Goal: Task Accomplishment & Management: Use online tool/utility

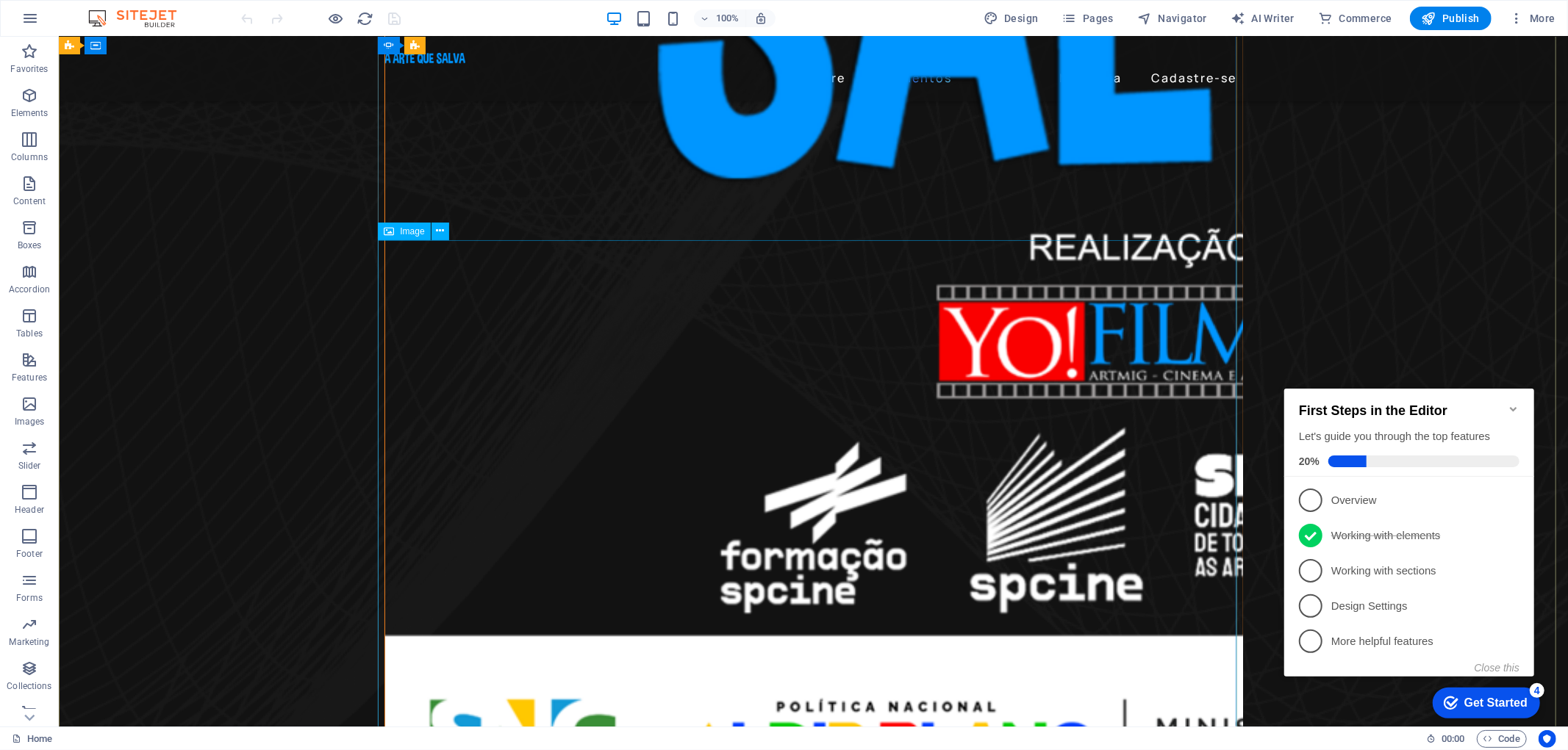
scroll to position [1113, 0]
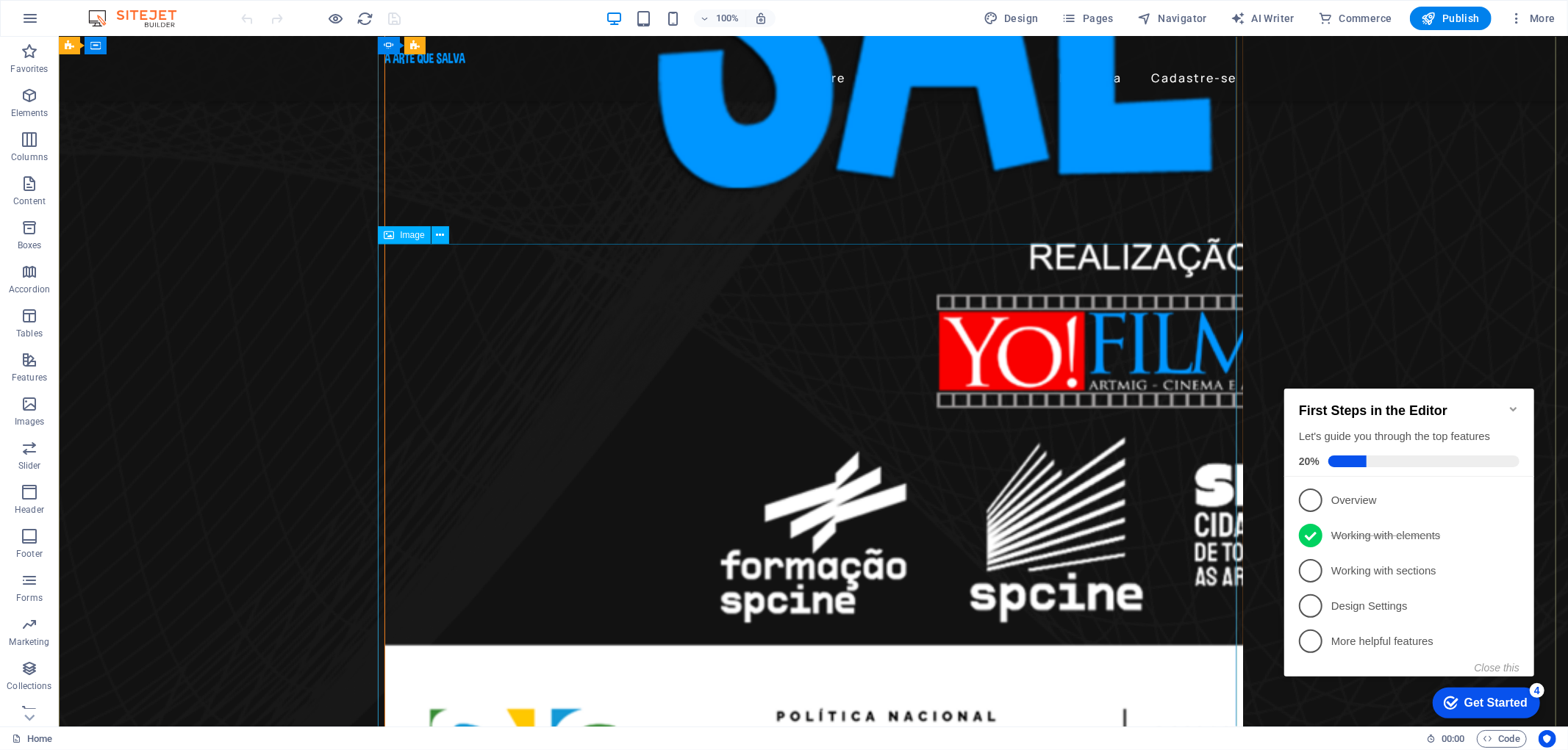
select select "%"
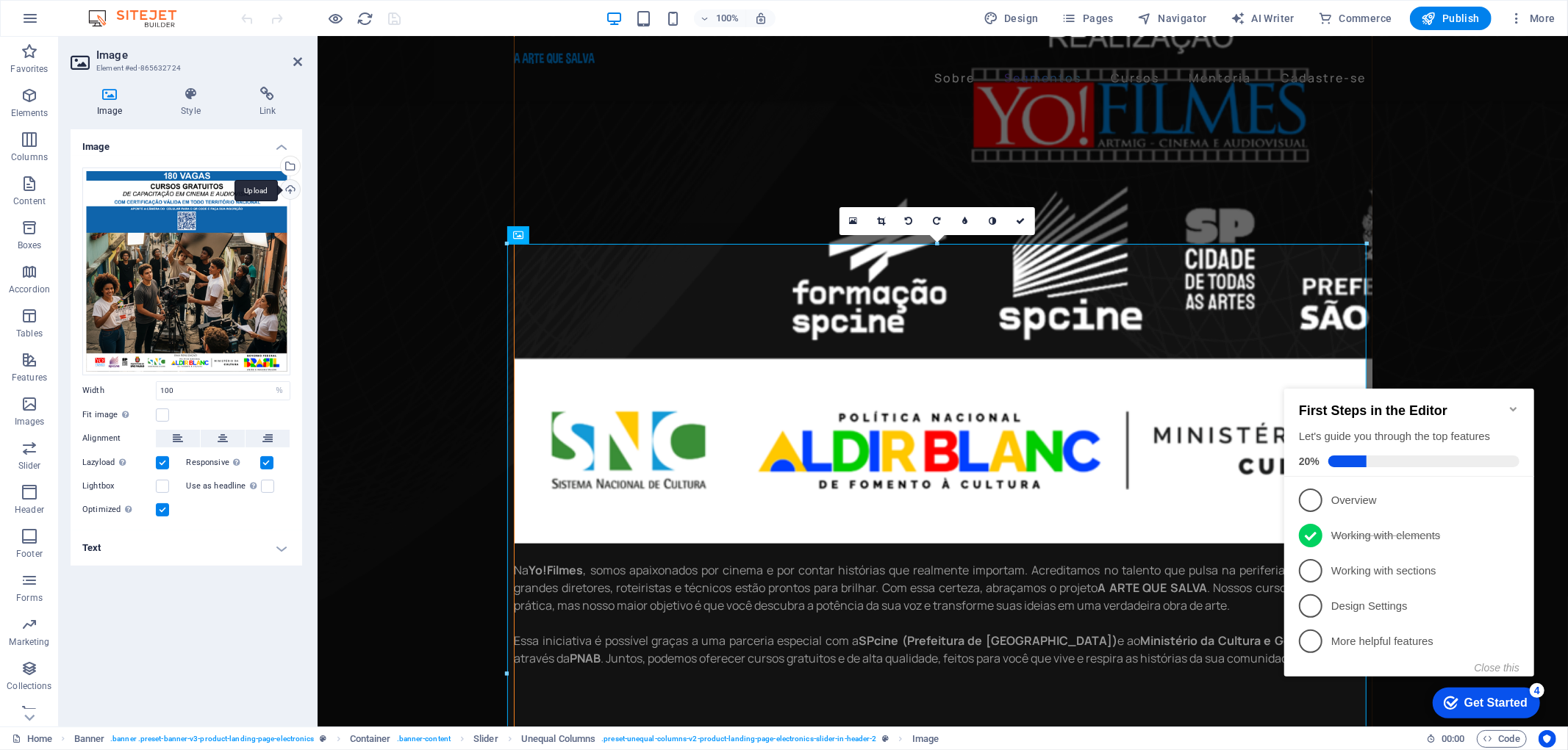
click at [289, 193] on div "Upload" at bounding box center [289, 191] width 22 height 22
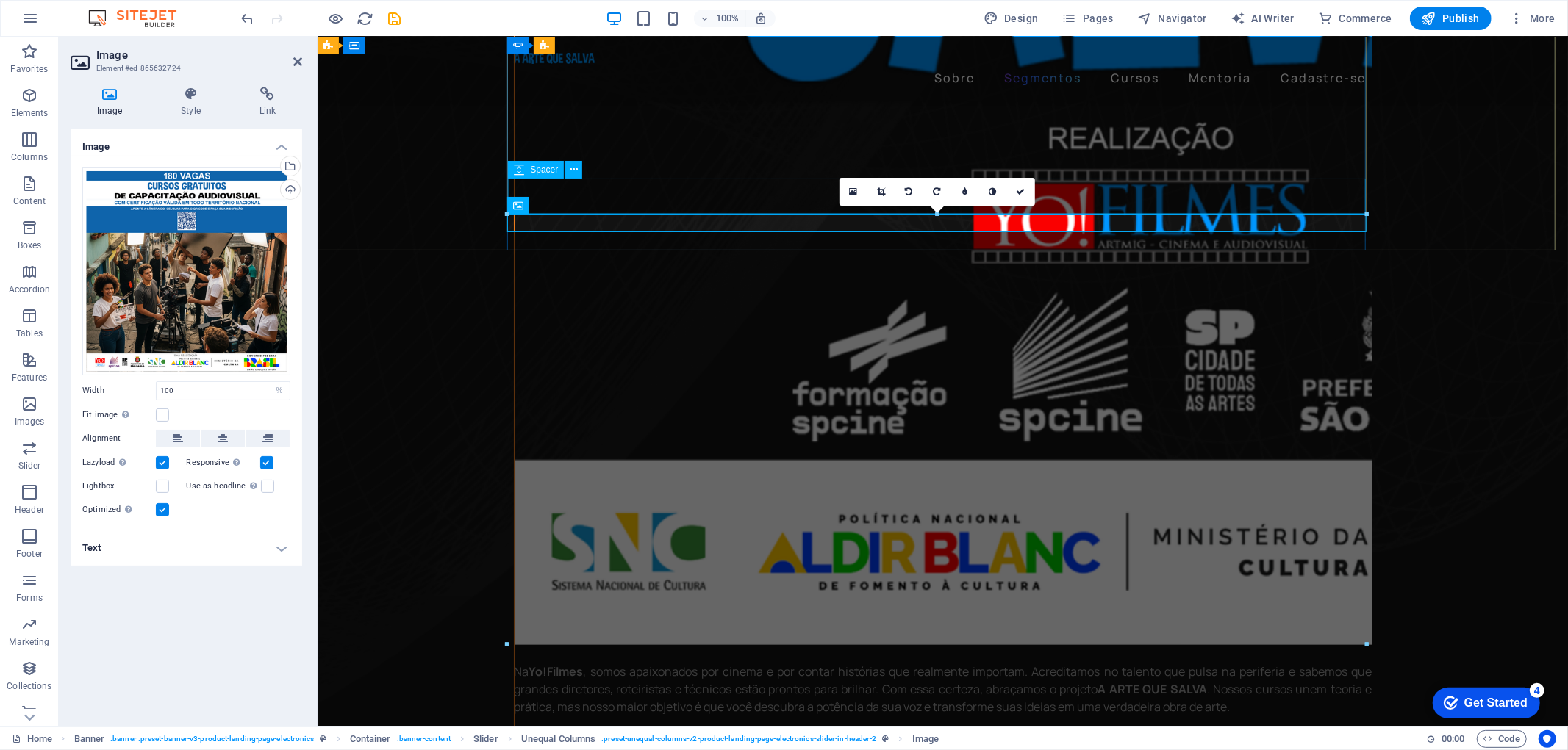
scroll to position [1143, 0]
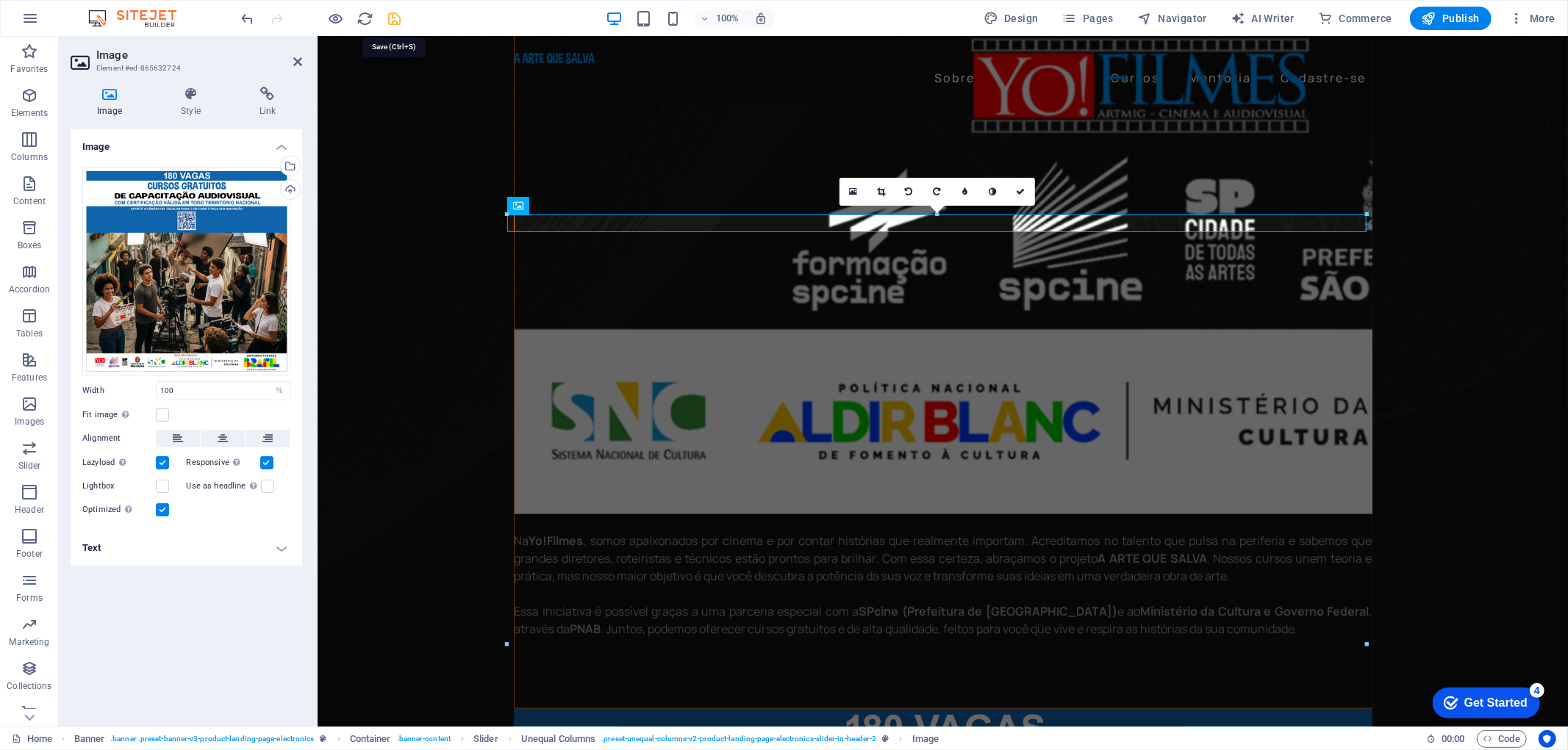
click at [394, 16] on icon "save" at bounding box center [395, 19] width 17 height 17
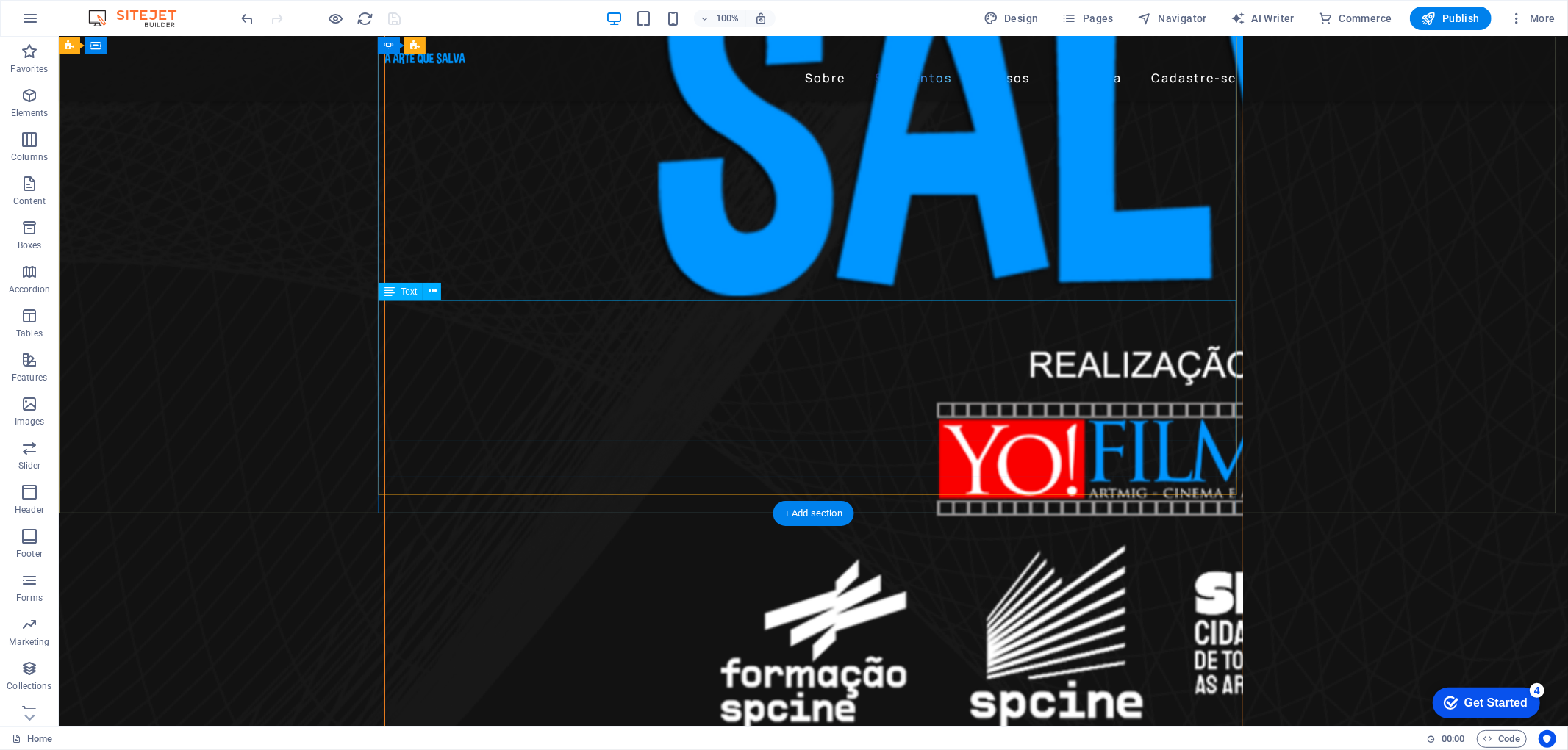
scroll to position [516, 0]
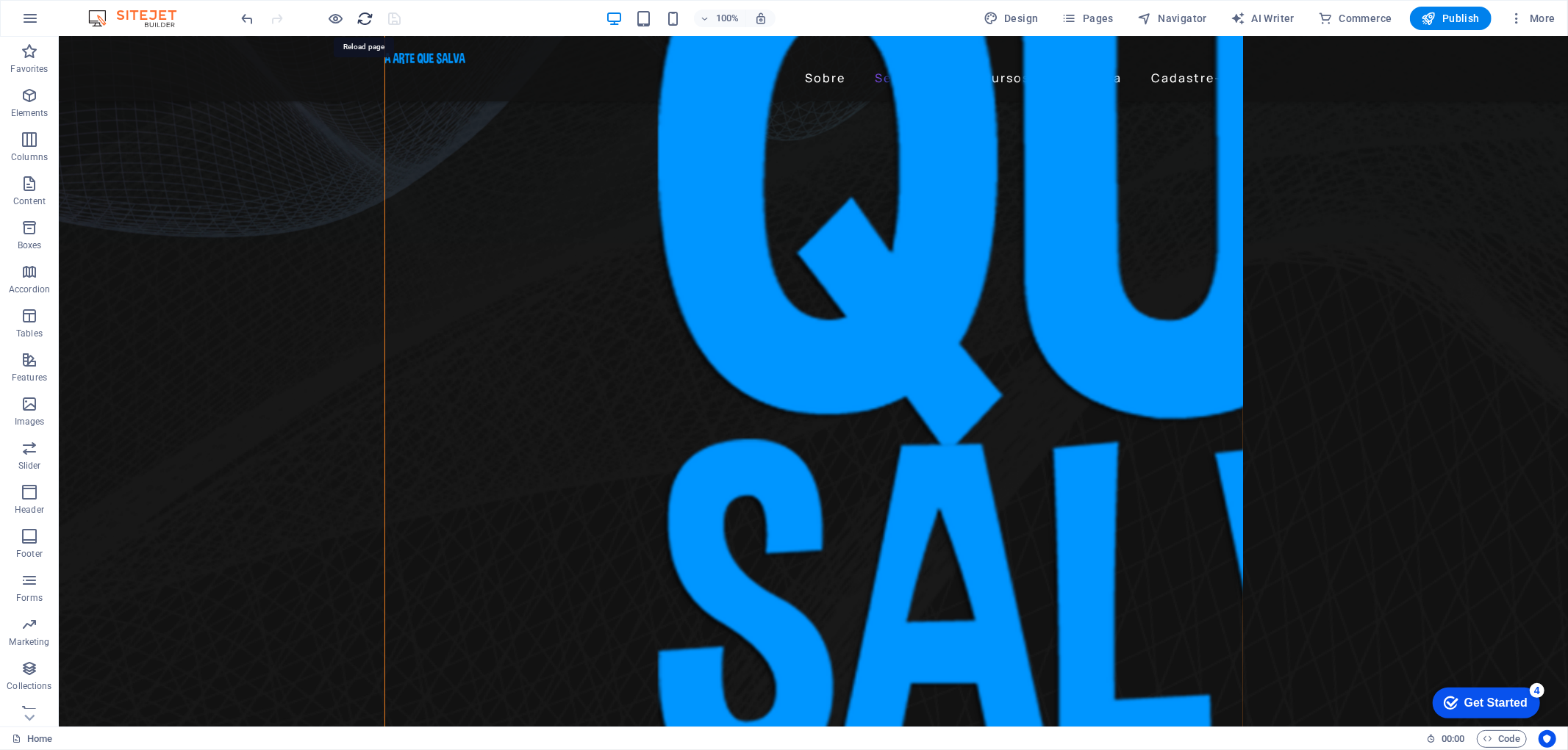
click at [365, 10] on icon "reload" at bounding box center [366, 19] width 17 height 17
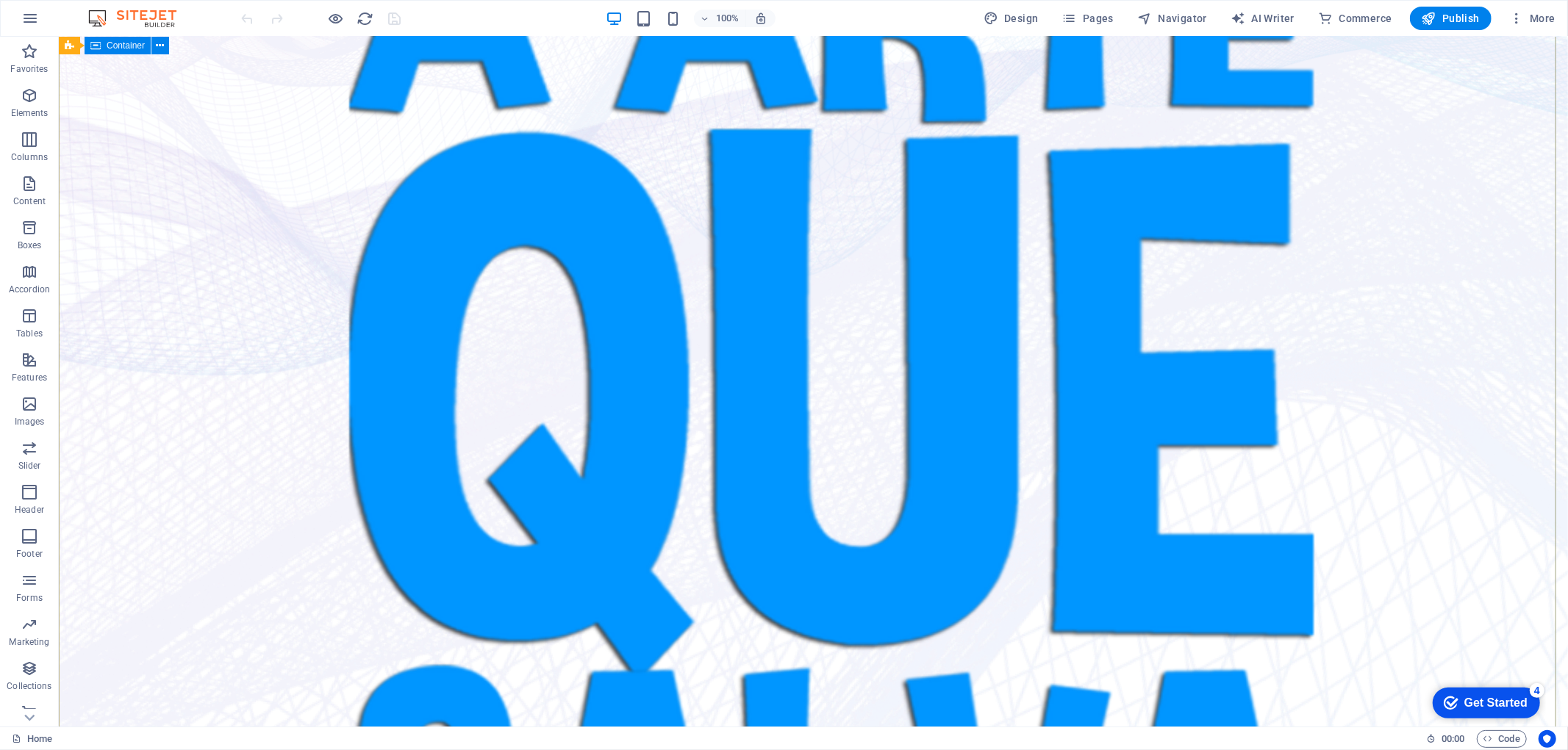
scroll to position [0, 0]
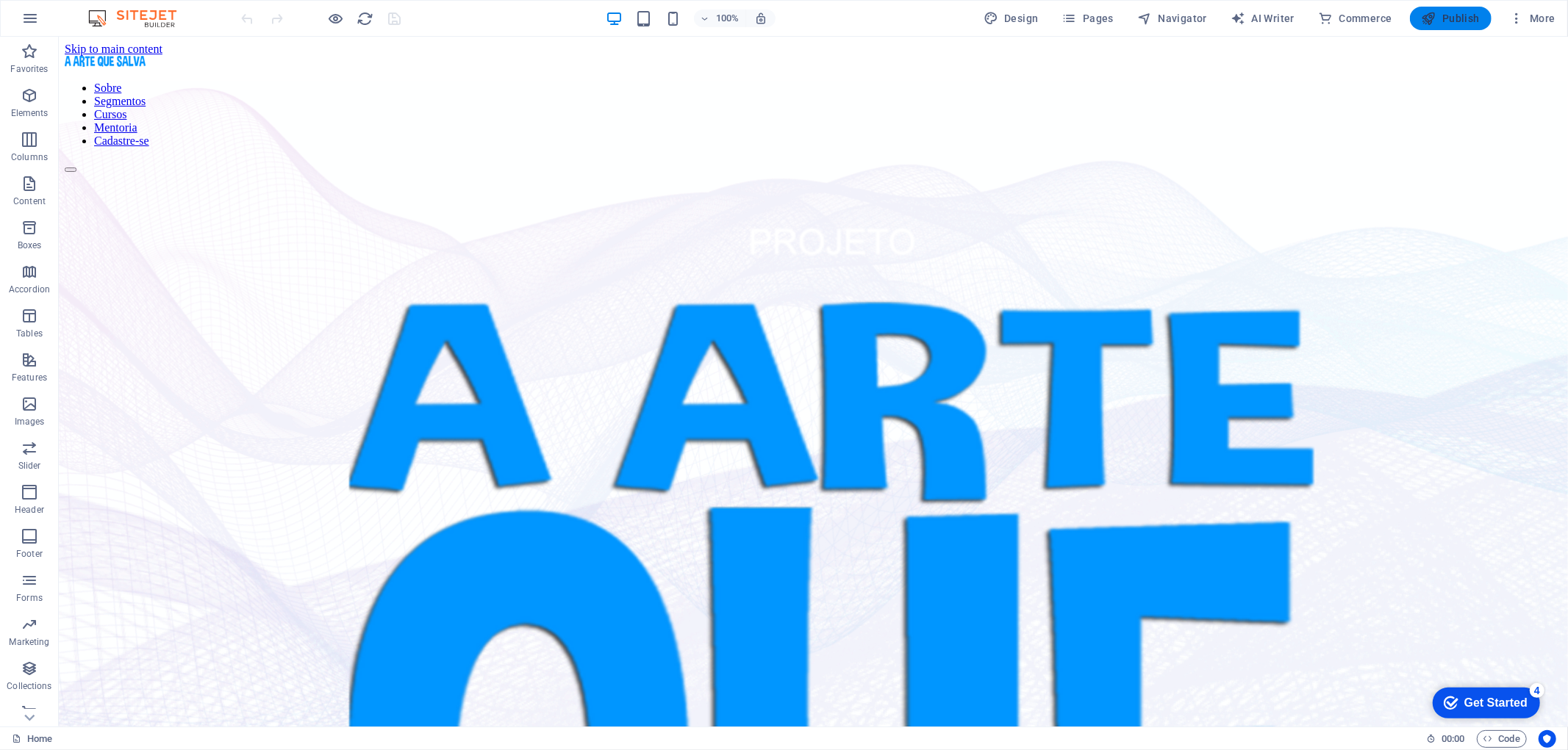
click at [1430, 19] on icon "button" at bounding box center [1428, 18] width 15 height 15
